Goal: Register for event/course

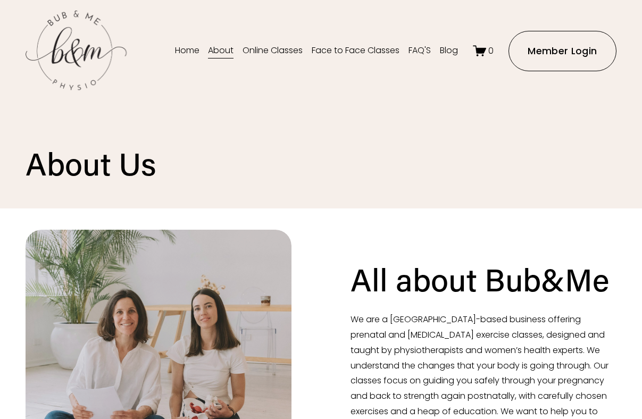
click at [332, 50] on link "Face to Face Classes" at bounding box center [356, 51] width 88 height 17
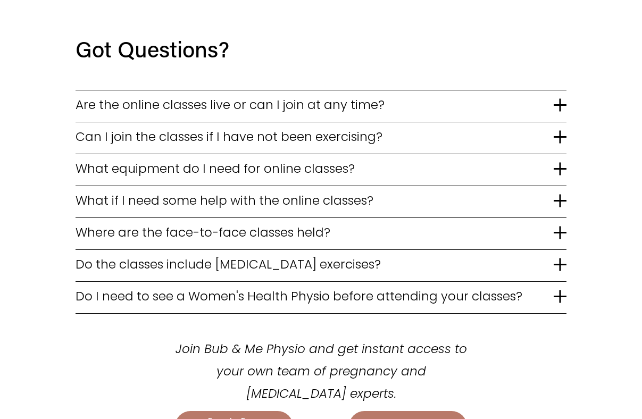
scroll to position [1994, 0]
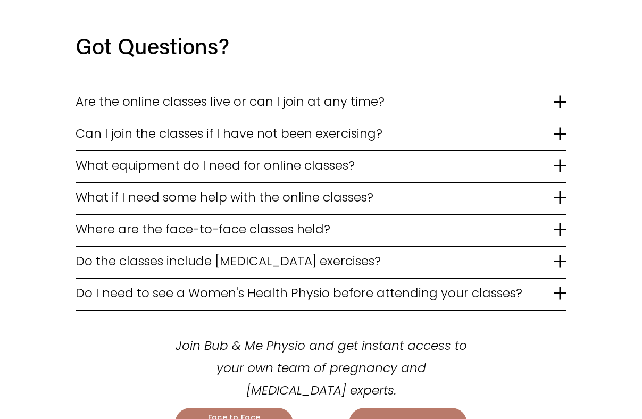
click at [558, 247] on button "Do the classes include [MEDICAL_DATA] exercises?" at bounding box center [321, 262] width 491 height 31
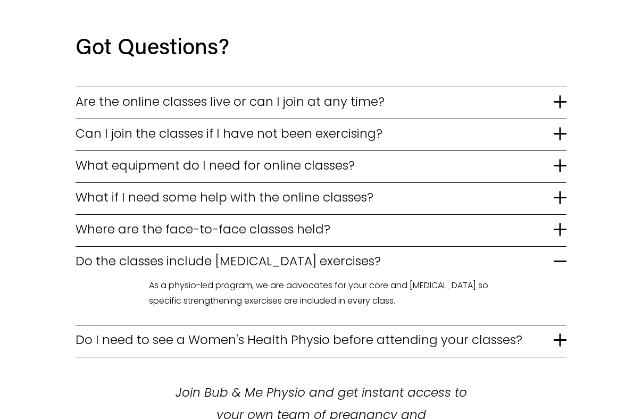
click at [564, 333] on div at bounding box center [560, 339] width 13 height 13
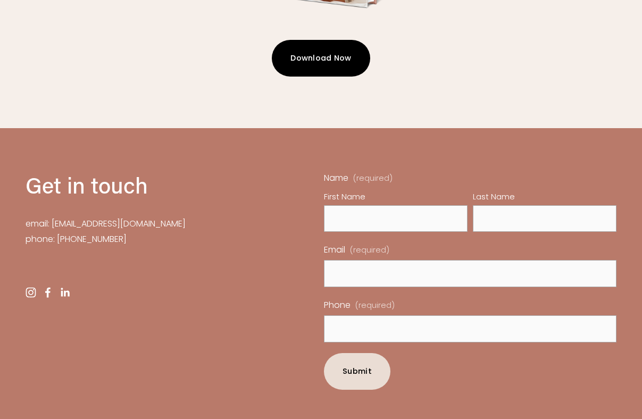
scroll to position [2998, 0]
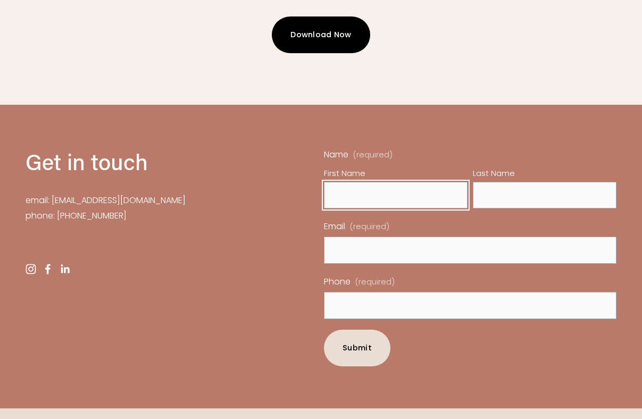
click at [379, 182] on input "First Name" at bounding box center [396, 195] width 144 height 27
type input "Elspeth"
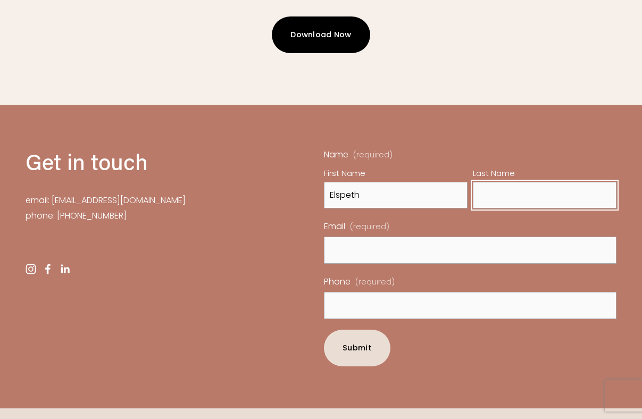
type input "Blunt"
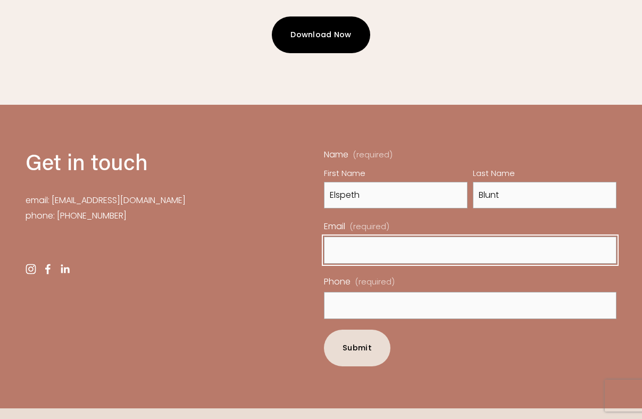
type input "[EMAIL_ADDRESS][DOMAIN_NAME]"
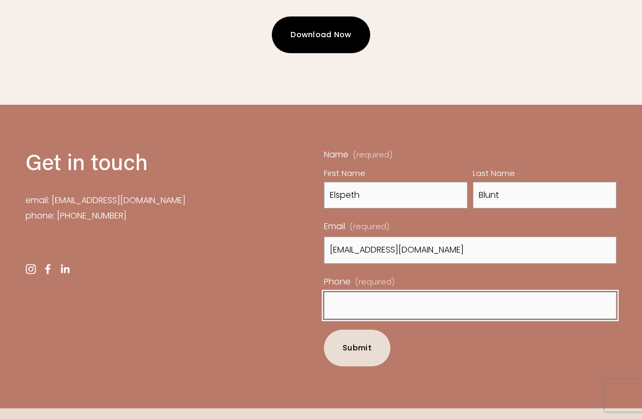
type input "0 4242 74383"
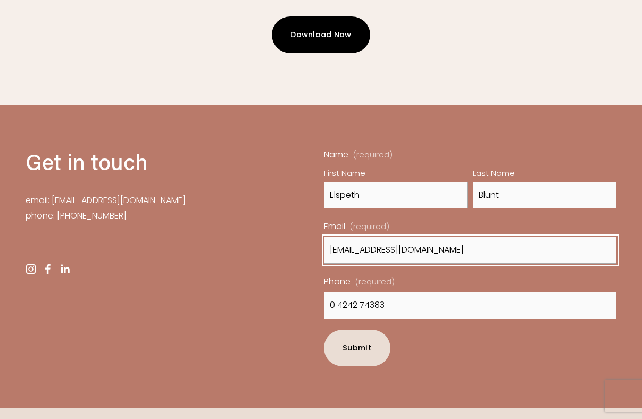
drag, startPoint x: 457, startPoint y: 187, endPoint x: 360, endPoint y: 184, distance: 97.9
click at [360, 237] on input "[EMAIL_ADDRESS][DOMAIN_NAME]" at bounding box center [470, 250] width 293 height 27
type input "[EMAIL_ADDRESS][DOMAIN_NAME]"
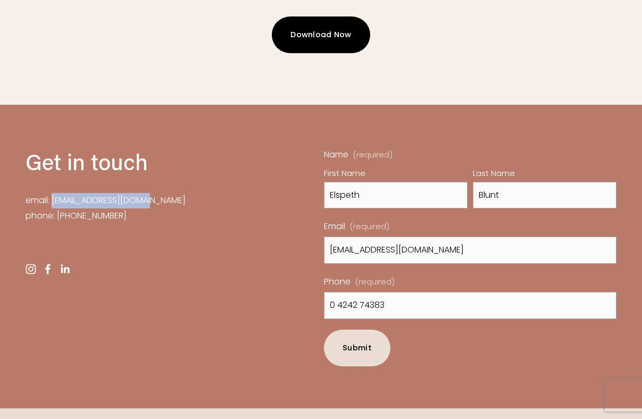
drag, startPoint x: 163, startPoint y: 135, endPoint x: 54, endPoint y: 131, distance: 109.1
click at [54, 193] on p "email: [EMAIL_ADDRESS][DOMAIN_NAME] phone: [PHONE_NUMBER]" at bounding box center [147, 208] width 243 height 31
copy p "[EMAIL_ADDRESS][DOMAIN_NAME]"
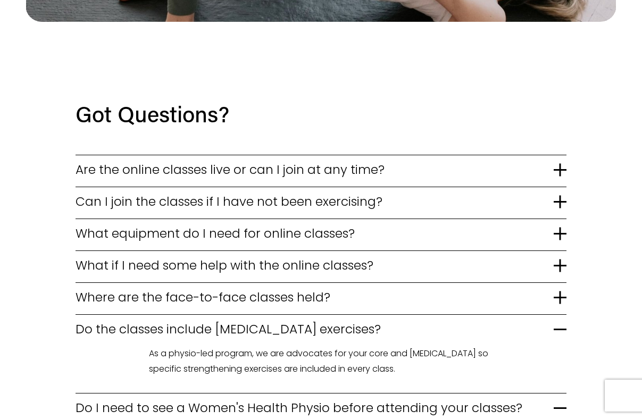
scroll to position [1923, 0]
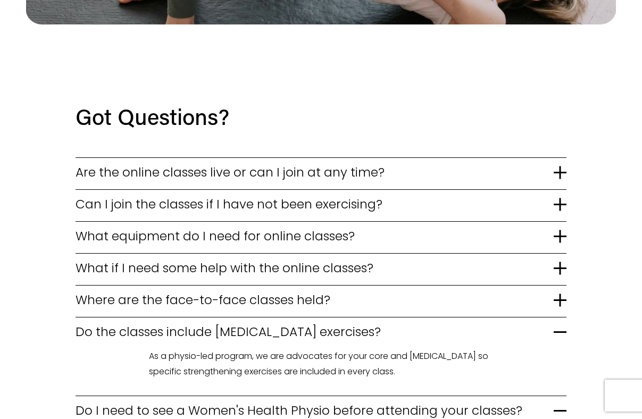
click at [557, 230] on div at bounding box center [560, 236] width 13 height 13
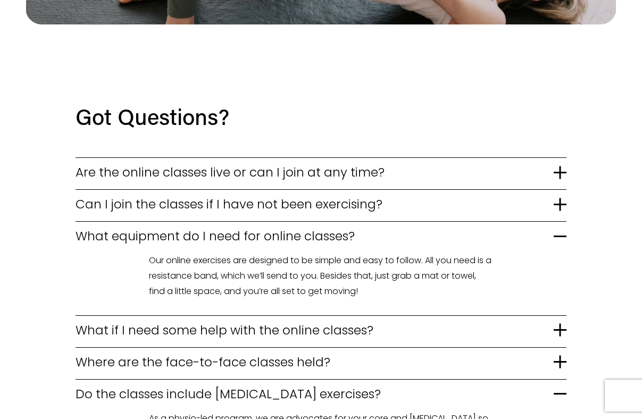
click at [561, 166] on div at bounding box center [560, 172] width 13 height 13
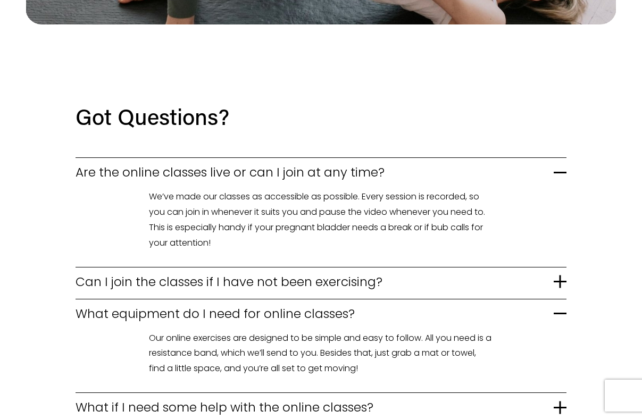
click at [560, 276] on div at bounding box center [561, 282] width 2 height 13
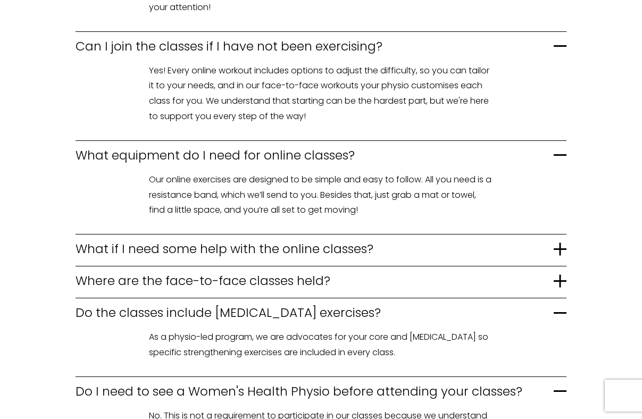
scroll to position [2160, 0]
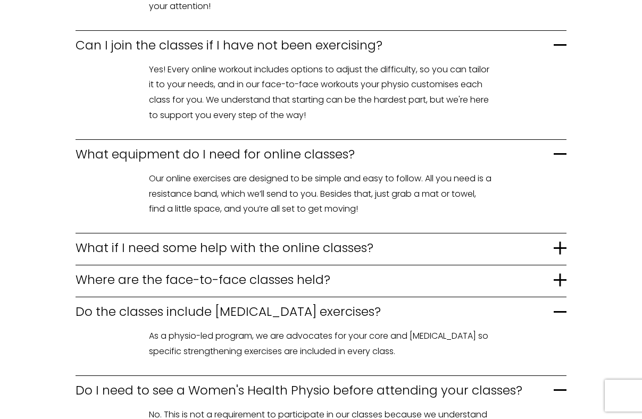
click at [555, 241] on div at bounding box center [560, 247] width 13 height 13
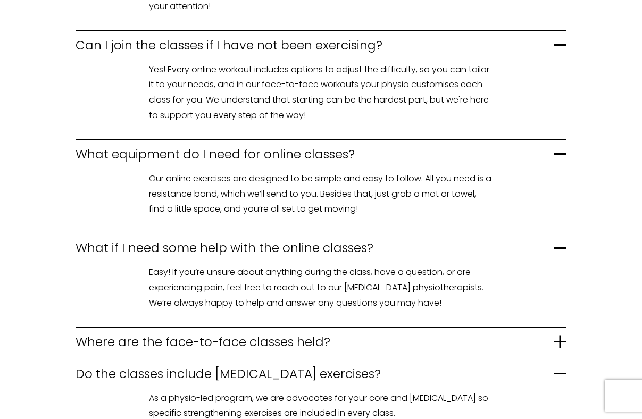
click at [564, 341] on div at bounding box center [560, 342] width 13 height 2
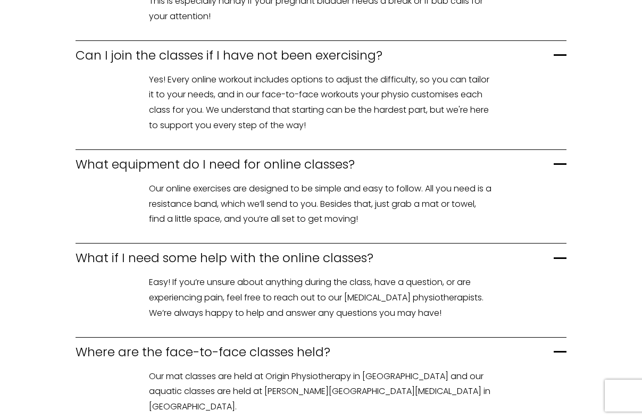
scroll to position [2149, 0]
drag, startPoint x: 319, startPoint y: 324, endPoint x: 232, endPoint y: 322, distance: 87.2
click at [232, 370] on p "Our mat classes are held at Origin Physiotherapy in [GEOGRAPHIC_DATA] and our a…" at bounding box center [321, 393] width 344 height 46
copy p "[PERSON_NAME] [MEDICAL_DATA]"
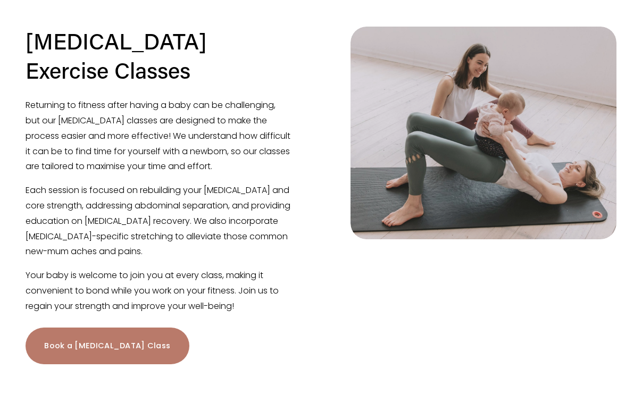
scroll to position [1413, 0]
